Goal: Task Accomplishment & Management: Manage account settings

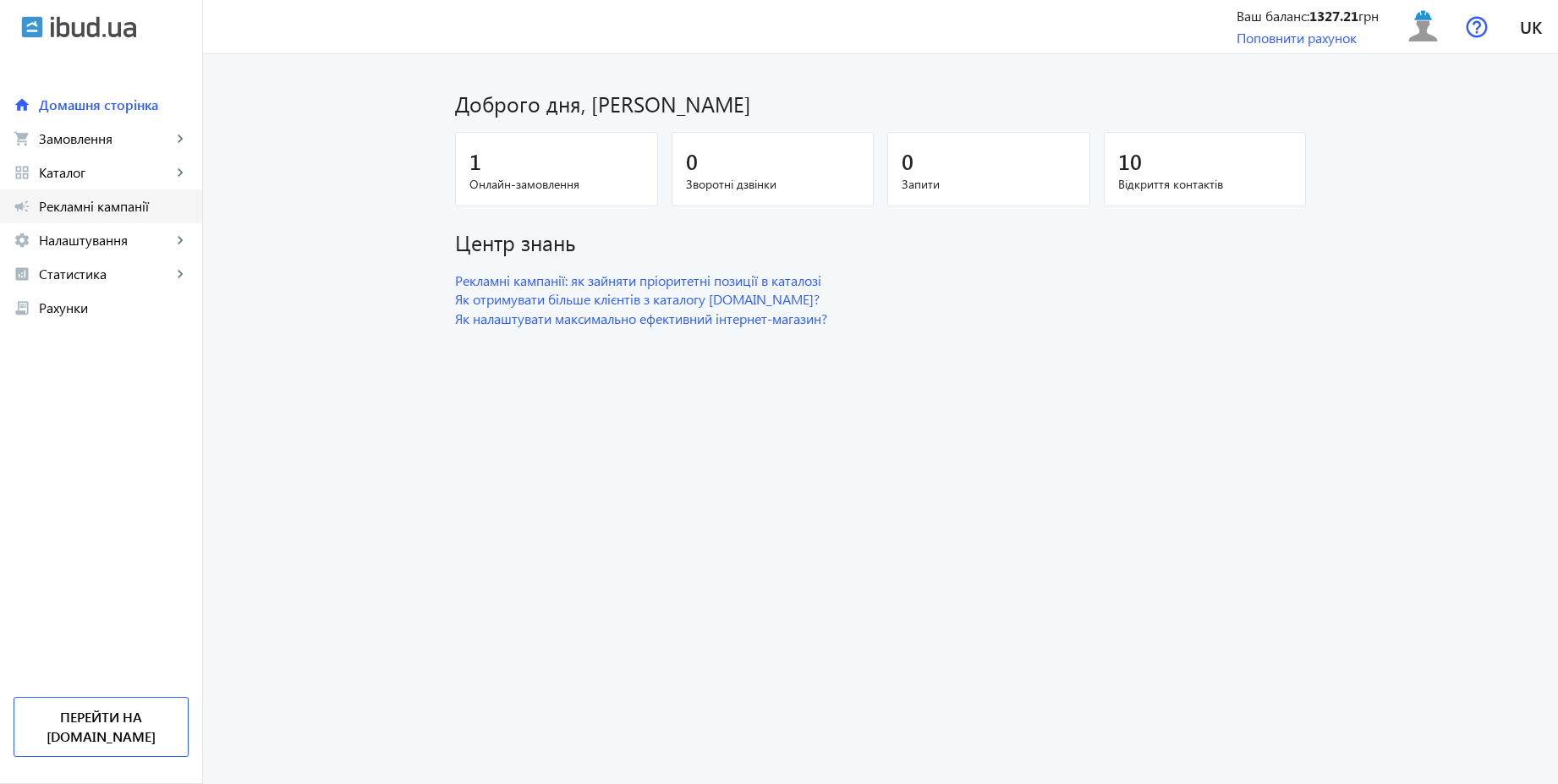
click at [140, 211] on span "Рекламні кампанії" at bounding box center [113, 206] width 150 height 17
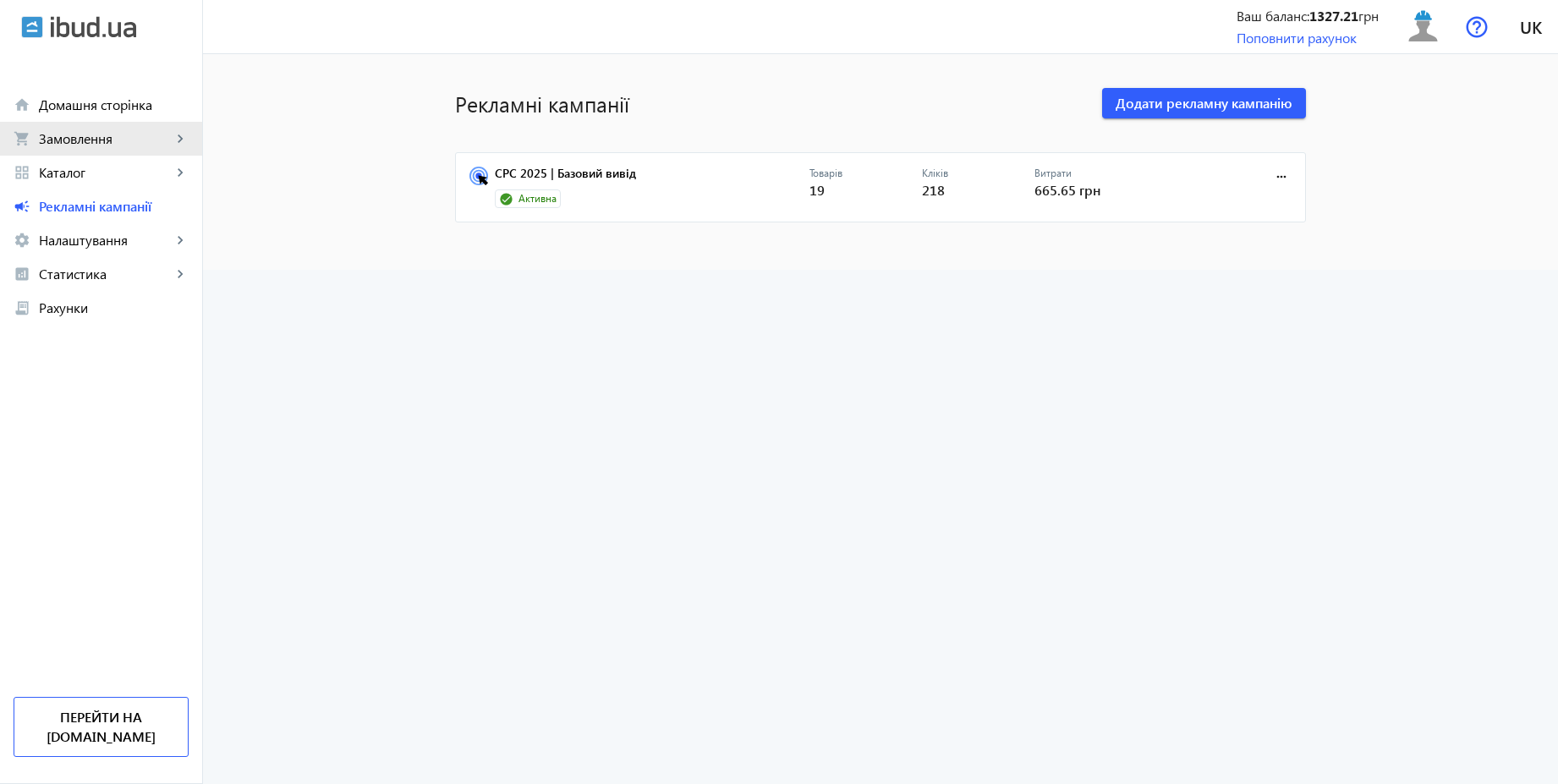
click at [110, 138] on span "Замовлення" at bounding box center [105, 138] width 133 height 17
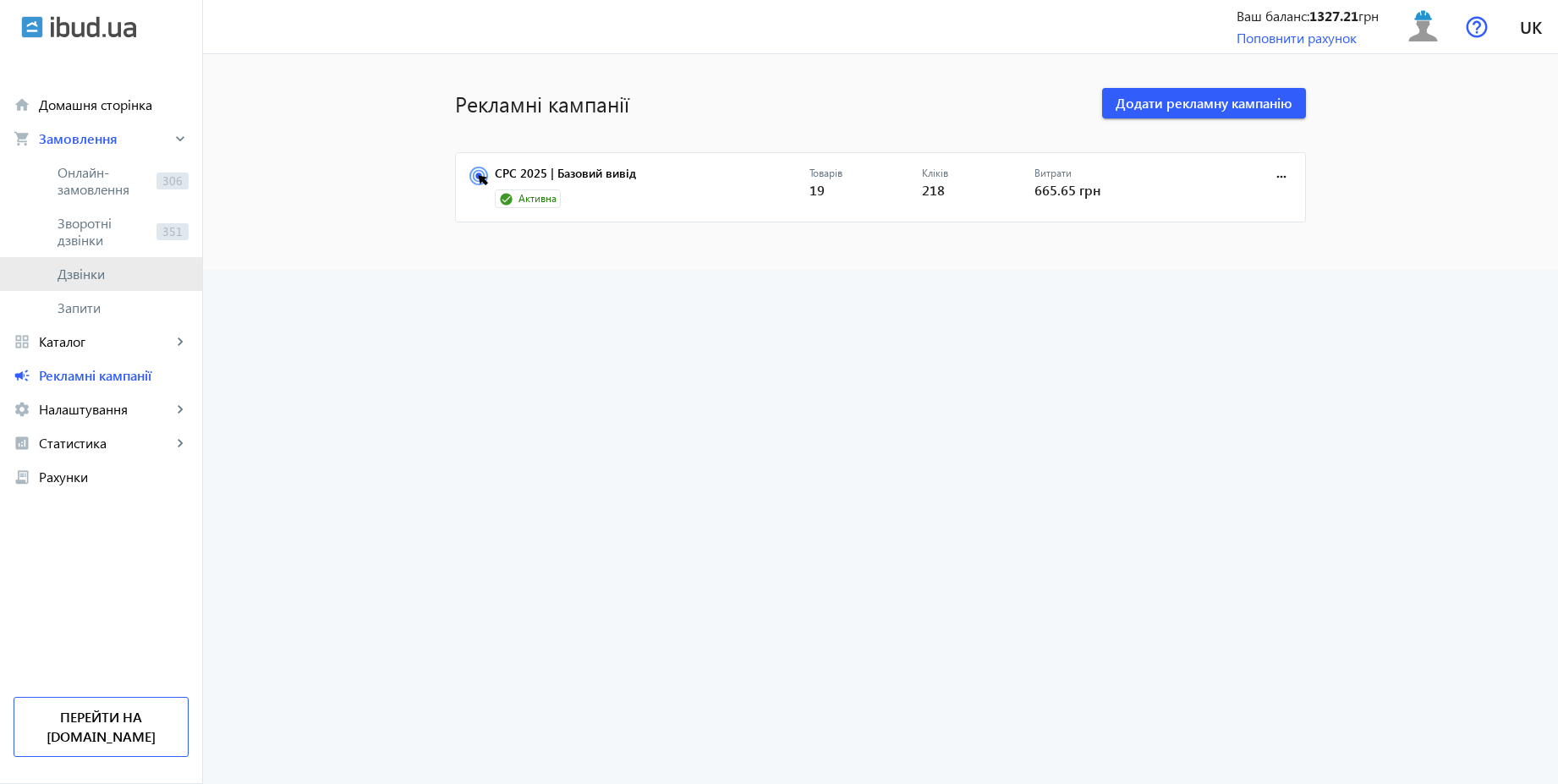
click at [82, 288] on link "Дзвінки" at bounding box center [101, 274] width 203 height 34
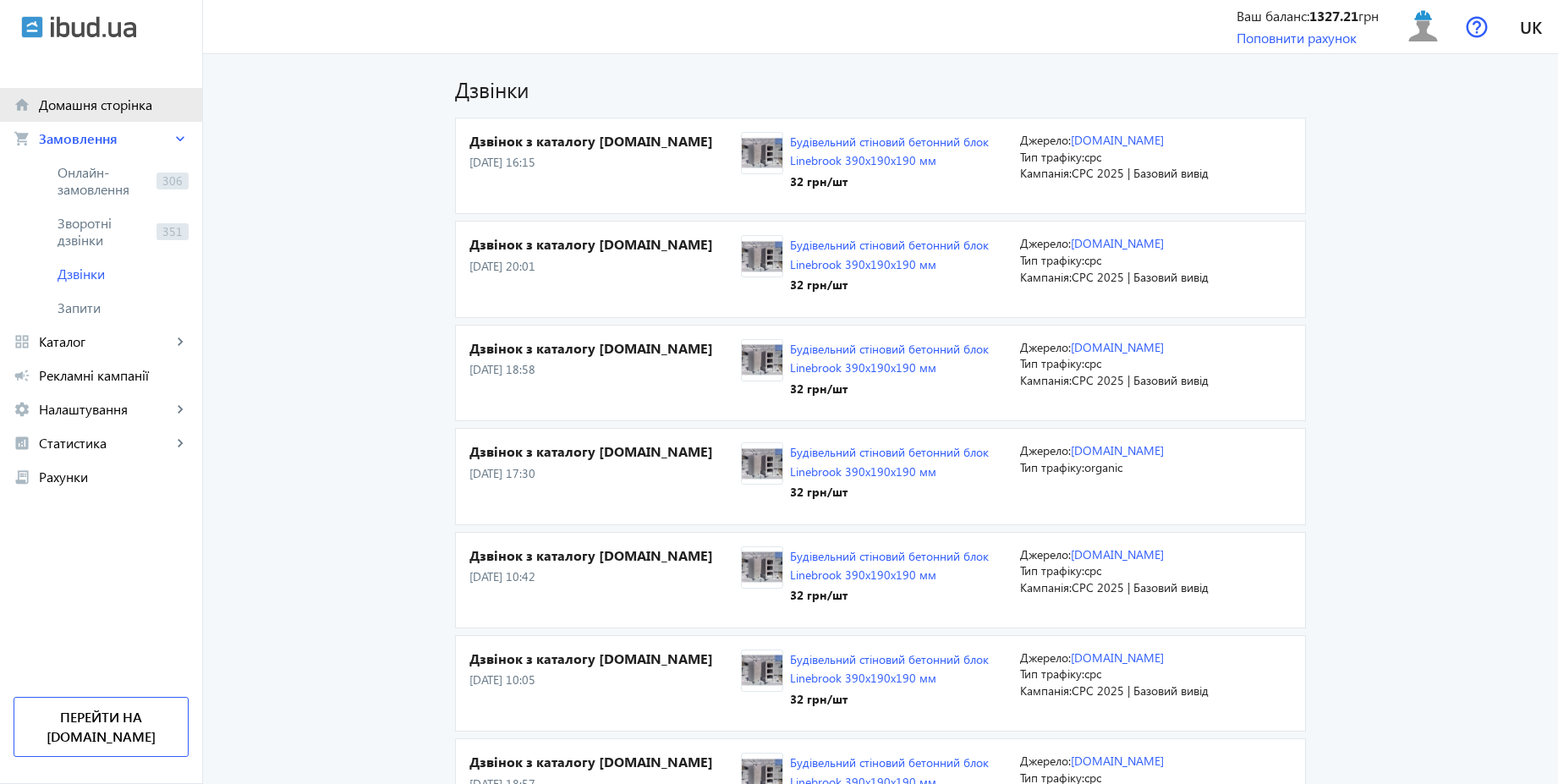
click at [94, 111] on span "Домашня сторінка" at bounding box center [113, 105] width 150 height 17
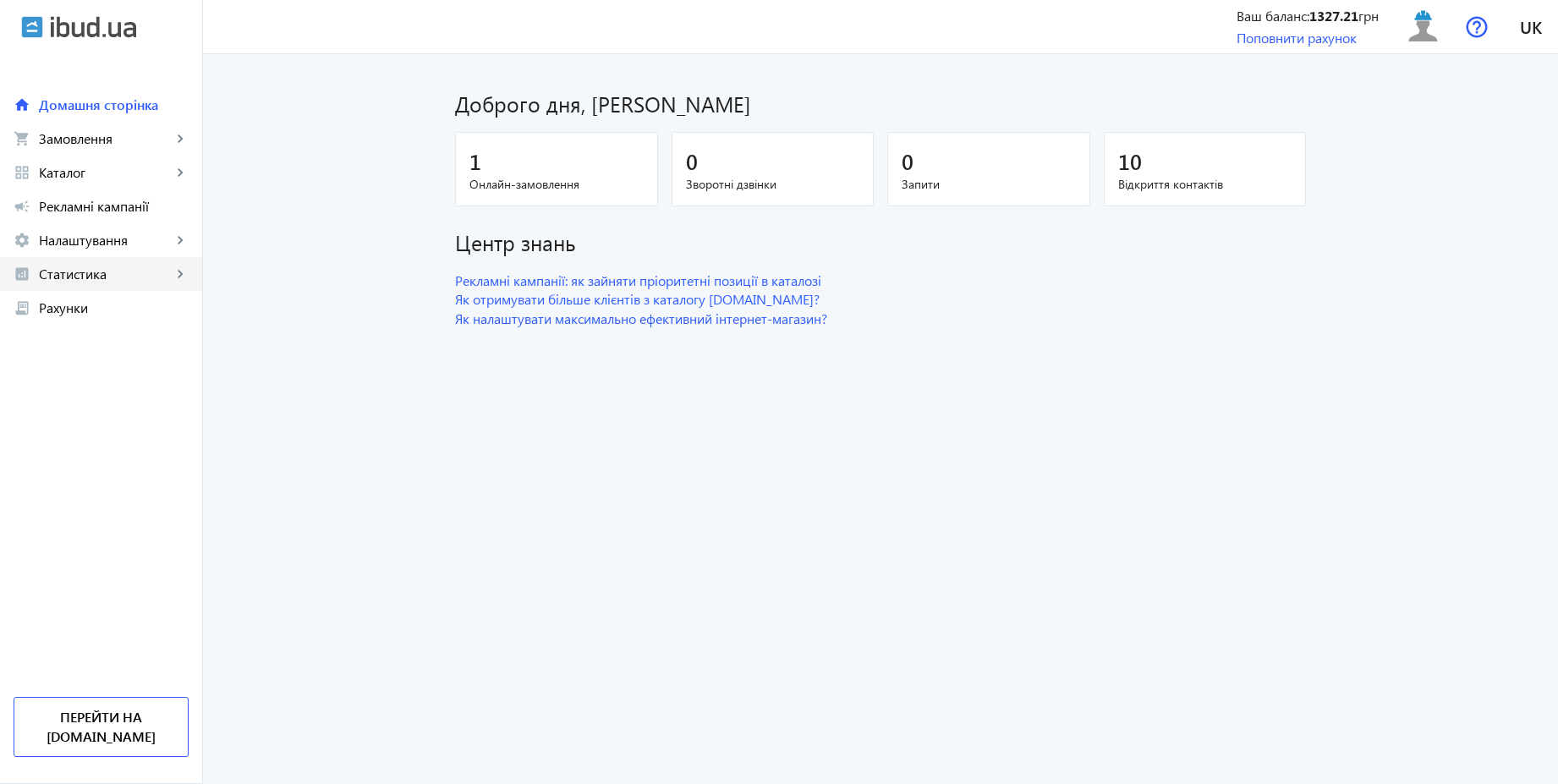
click at [51, 280] on span "Статистика" at bounding box center [105, 273] width 133 height 17
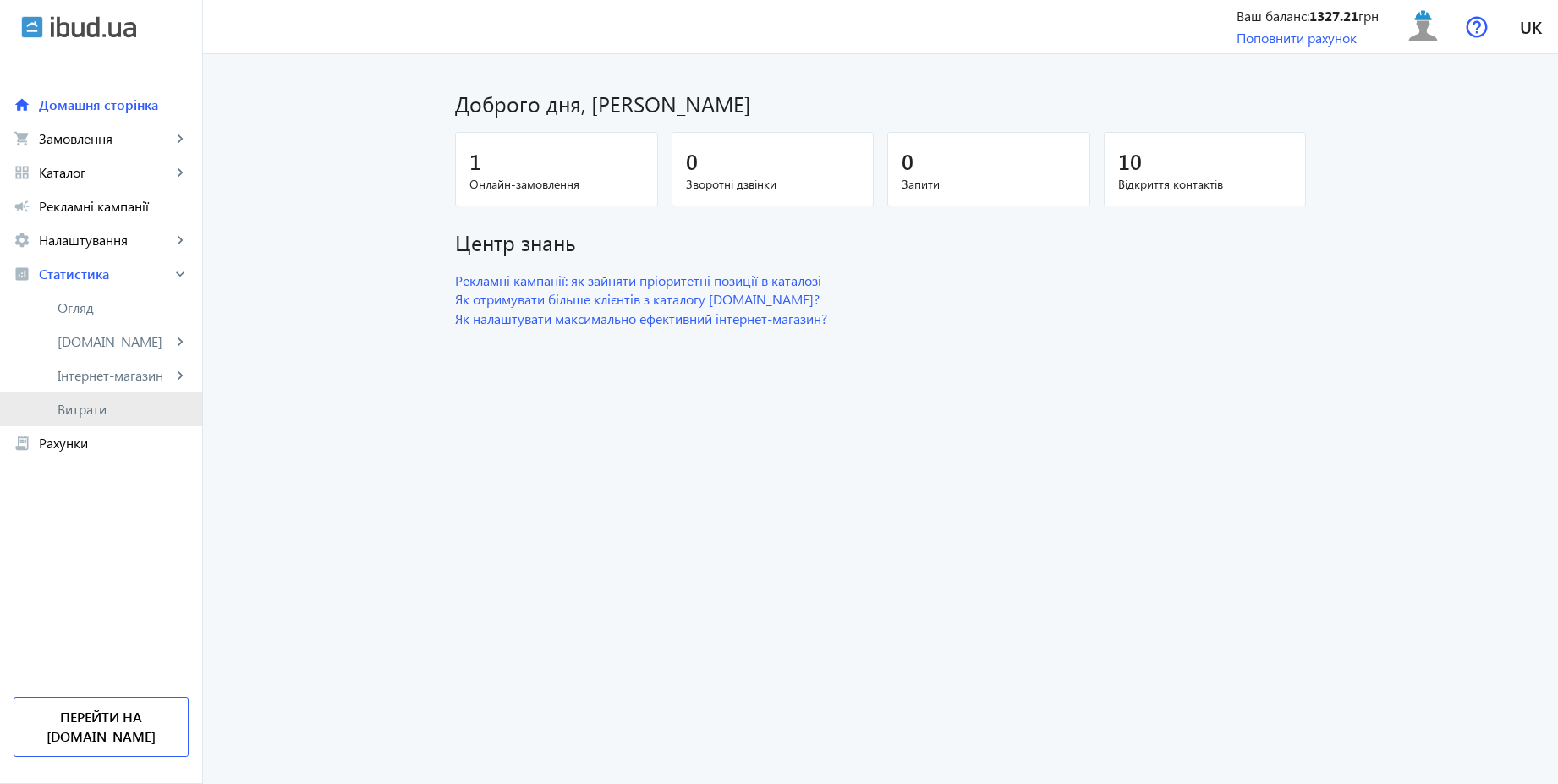
click at [81, 407] on span "Витрати" at bounding box center [123, 409] width 131 height 17
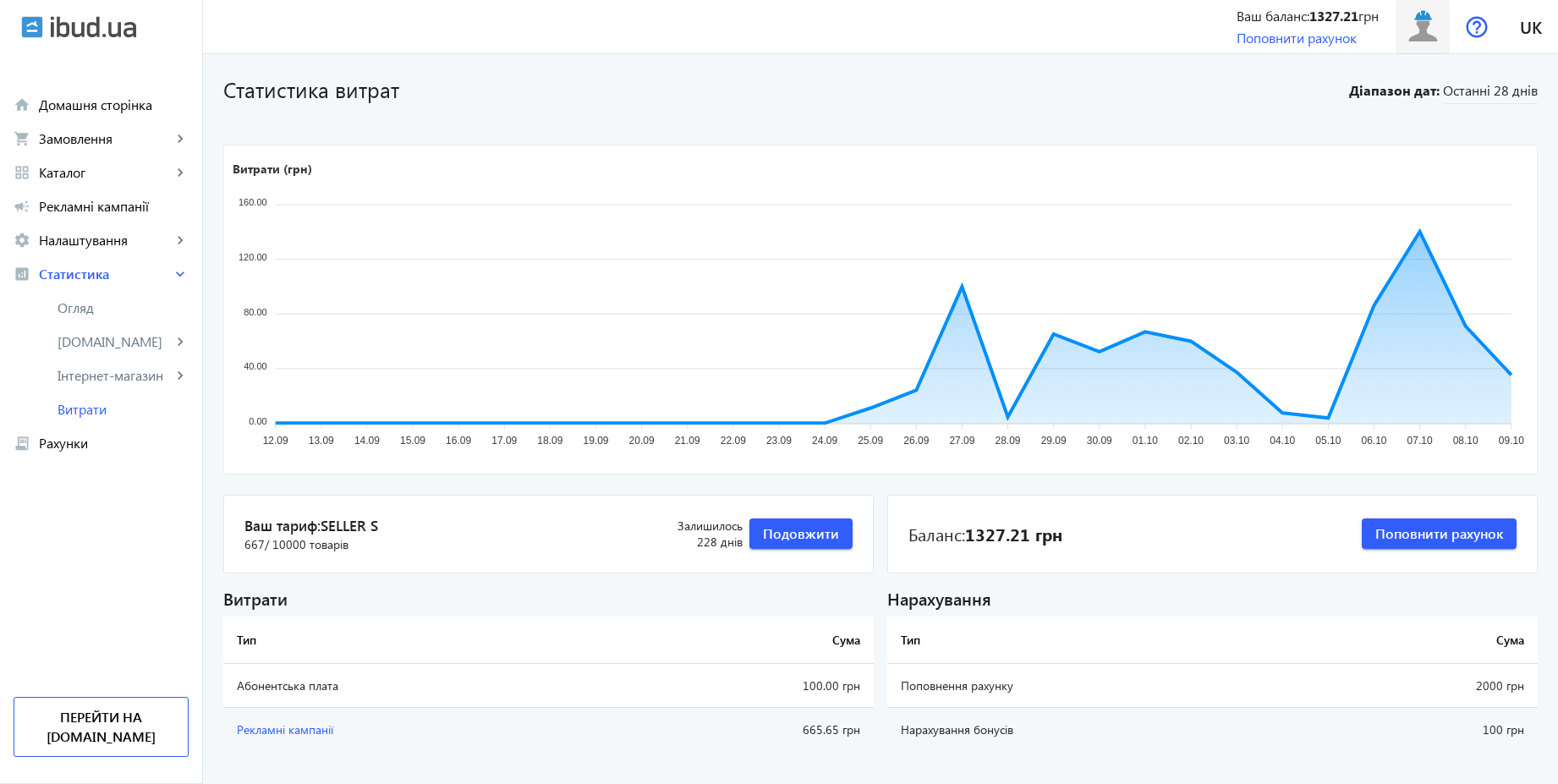
click at [1417, 37] on img at bounding box center [1424, 26] width 38 height 38
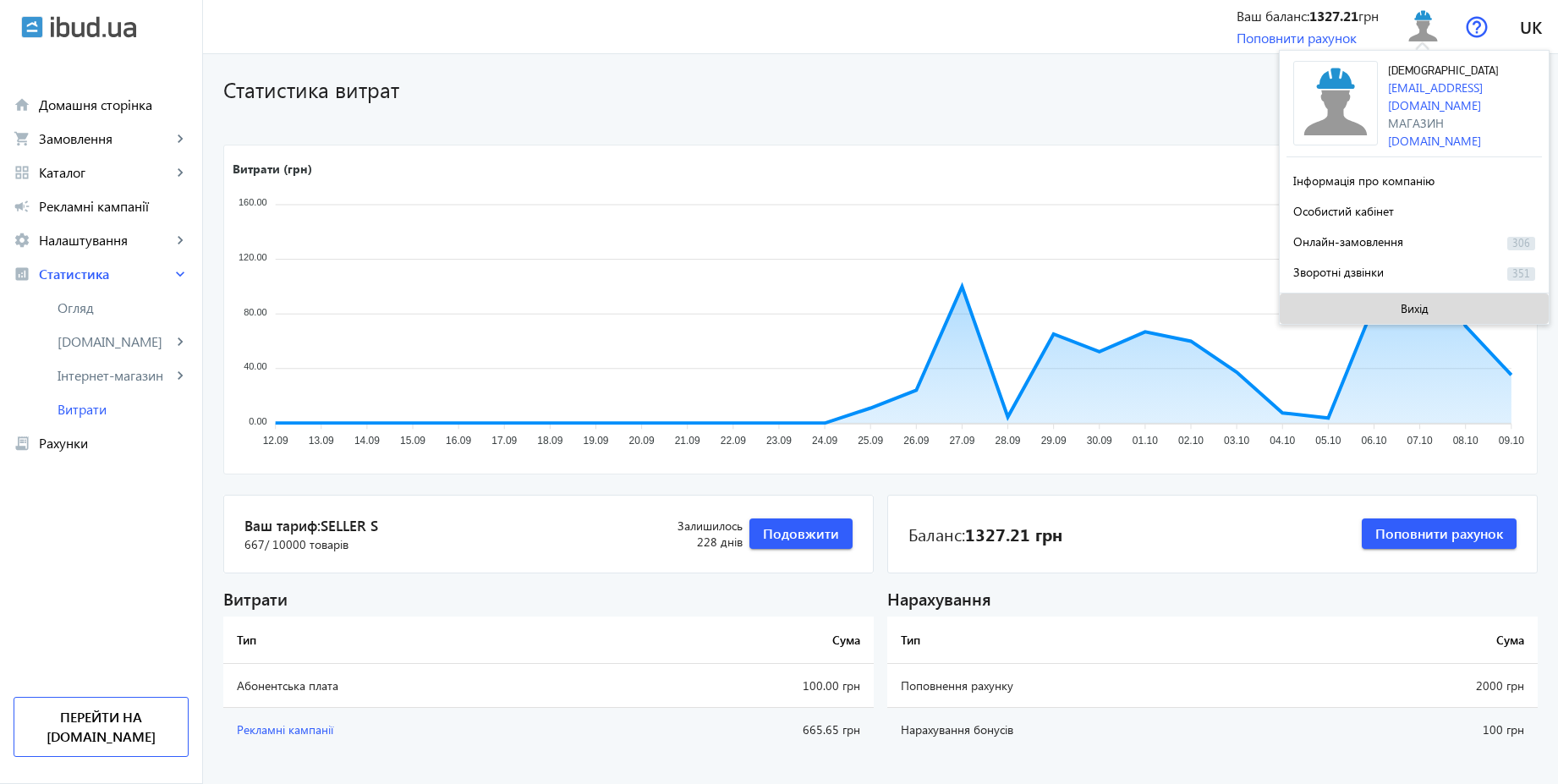
click at [1407, 302] on span "Вихід" at bounding box center [1415, 308] width 28 height 13
